Goal: Communication & Community: Connect with others

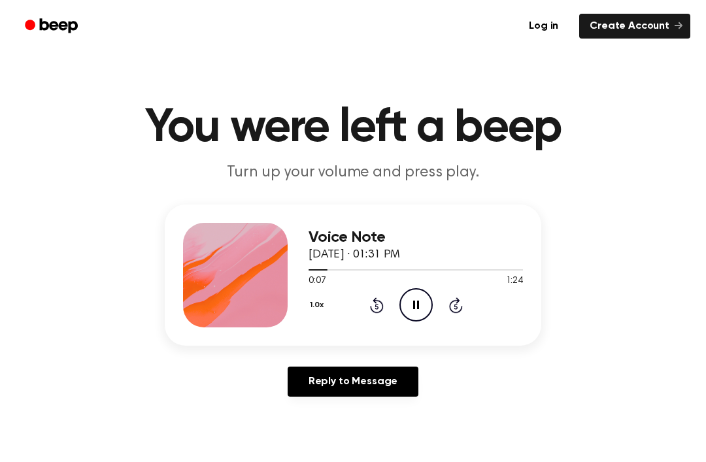
click at [372, 292] on div "1.0x Rewind 5 seconds Pause Audio Skip 5 seconds" at bounding box center [416, 304] width 215 height 33
click at [364, 304] on div "1.0x Rewind 5 seconds Pause Audio Skip 5 seconds" at bounding box center [416, 304] width 215 height 33
click at [456, 313] on icon at bounding box center [456, 306] width 14 height 16
click at [453, 313] on icon at bounding box center [456, 306] width 14 height 16
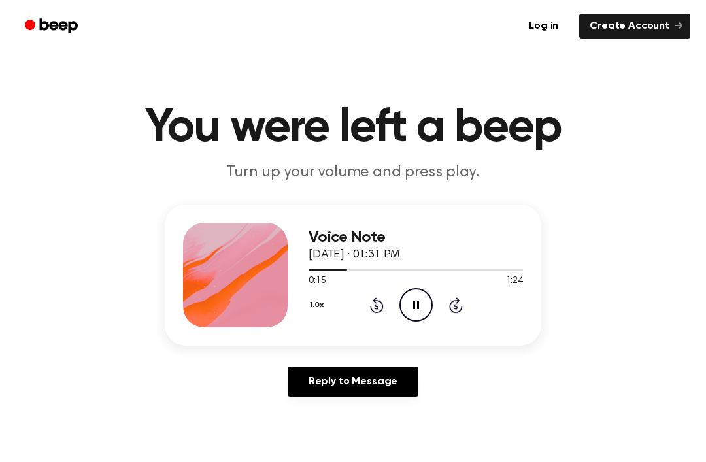
click at [453, 313] on icon at bounding box center [456, 306] width 14 height 16
click at [371, 313] on icon "Rewind 5 seconds" at bounding box center [377, 305] width 14 height 17
click at [377, 320] on div "1.0x Rewind 5 seconds Pause Audio Skip 5 seconds" at bounding box center [416, 304] width 215 height 33
click at [382, 302] on icon at bounding box center [377, 306] width 14 height 16
click at [384, 304] on div "1.0x Rewind 5 seconds Pause Audio Skip 5 seconds" at bounding box center [416, 304] width 215 height 33
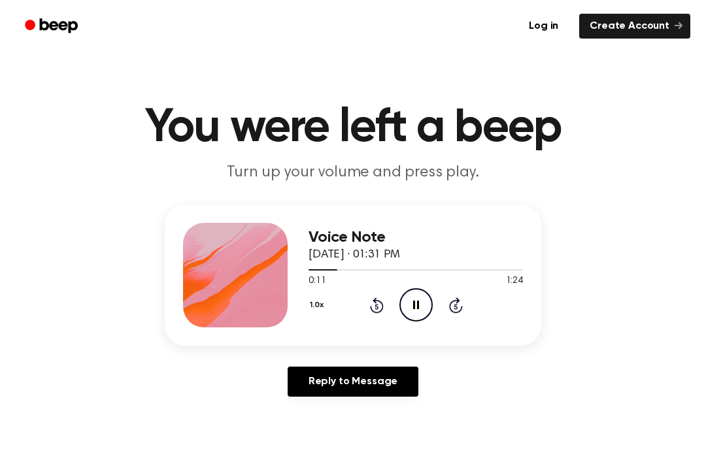
click at [382, 307] on icon at bounding box center [377, 306] width 14 height 16
click at [380, 305] on icon "Rewind 5 seconds" at bounding box center [377, 305] width 14 height 17
click at [377, 310] on icon "Rewind 5 seconds" at bounding box center [377, 305] width 14 height 17
click at [366, 304] on div "1.0x Rewind 5 seconds Pause Audio Skip 5 seconds" at bounding box center [416, 304] width 215 height 33
click at [400, 292] on icon "Play Audio" at bounding box center [416, 304] width 33 height 33
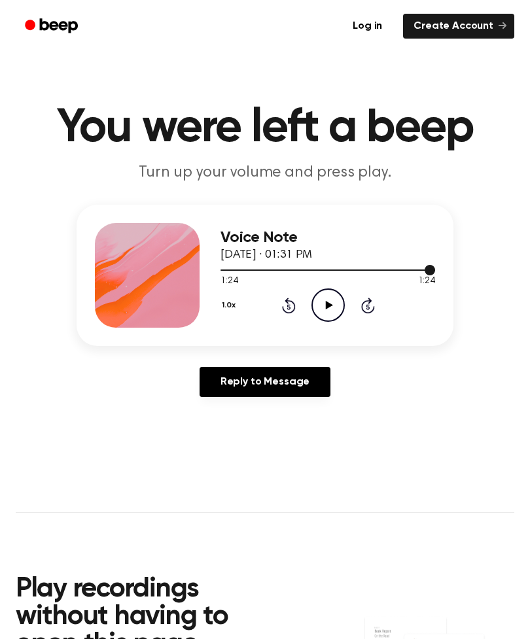
click at [319, 271] on div at bounding box center [327, 269] width 215 height 10
click at [328, 288] on div "0:38 1:24" at bounding box center [327, 282] width 215 height 14
click at [320, 301] on icon "Play Audio" at bounding box center [327, 304] width 33 height 33
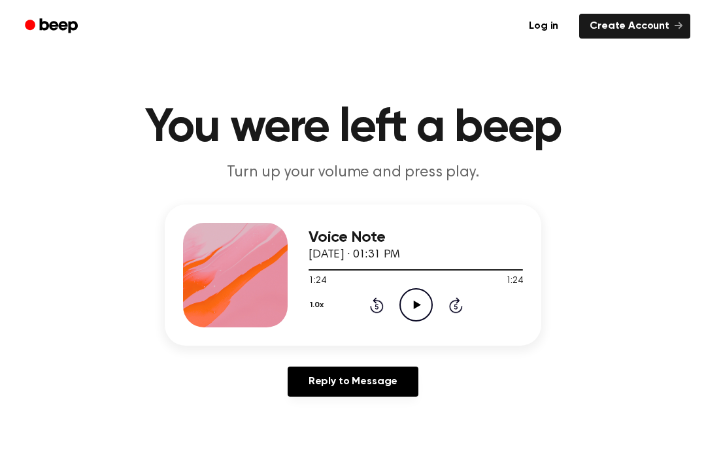
click at [427, 296] on icon "Play Audio" at bounding box center [416, 304] width 33 height 33
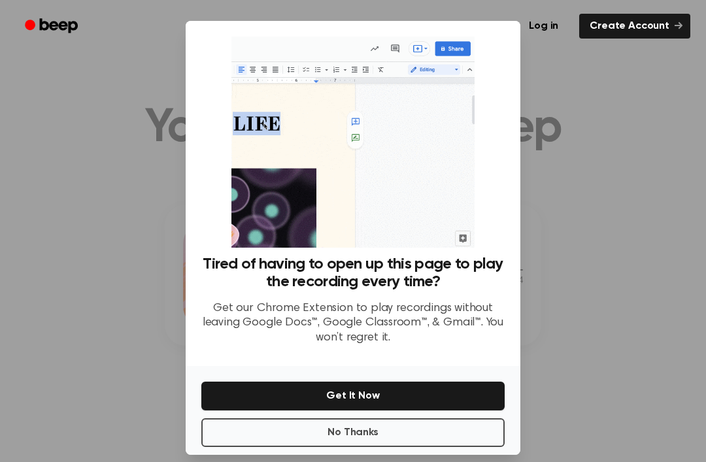
click at [593, 118] on div at bounding box center [353, 231] width 706 height 462
click at [77, 232] on div at bounding box center [353, 231] width 706 height 462
click at [427, 447] on button "No Thanks" at bounding box center [353, 433] width 304 height 29
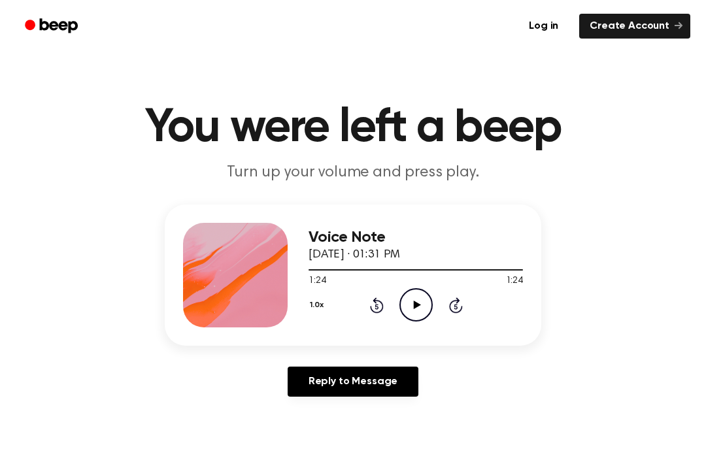
click at [400, 379] on link "Reply to Message" at bounding box center [353, 382] width 131 height 30
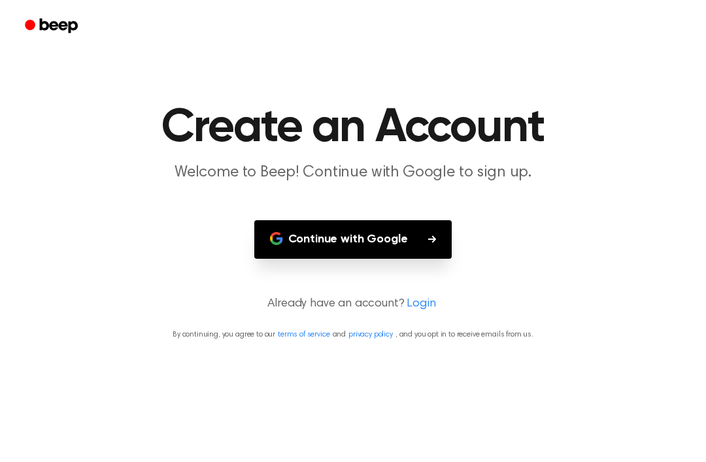
click at [60, 240] on main "Create an Account Welcome to Beep! Continue with Google to sign up. Continue wi…" at bounding box center [353, 231] width 706 height 462
